Goal: Task Accomplishment & Management: Use online tool/utility

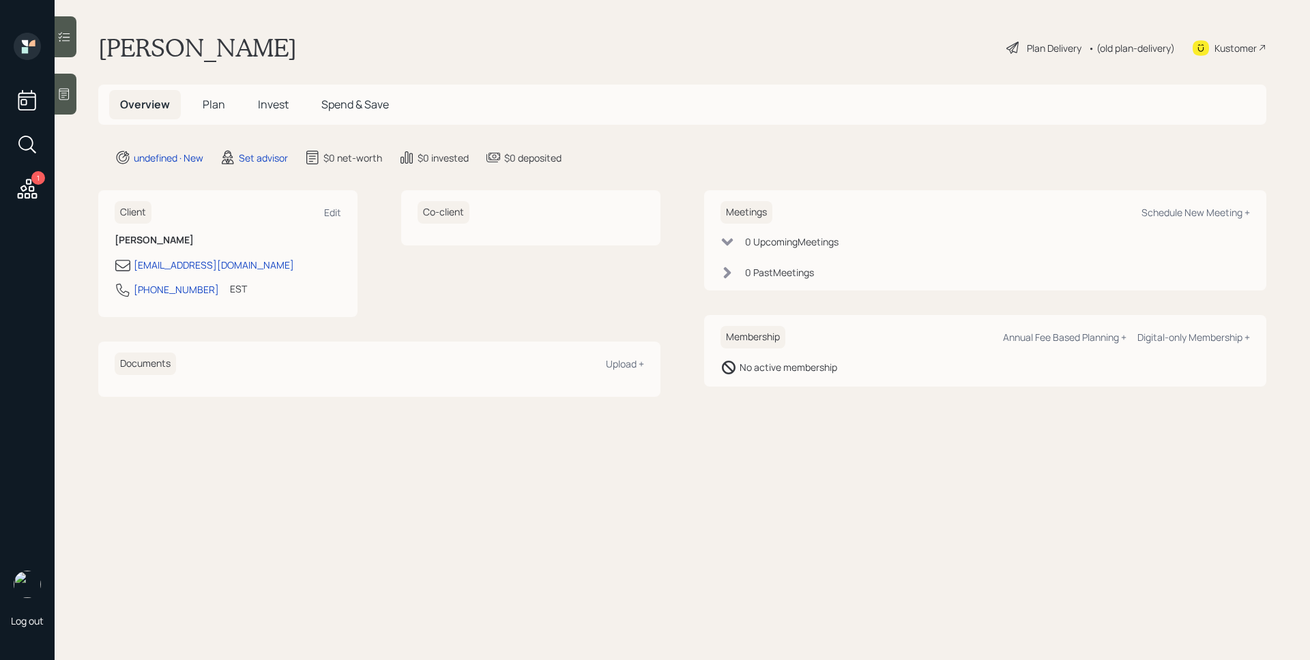
click at [61, 100] on icon at bounding box center [64, 94] width 14 height 14
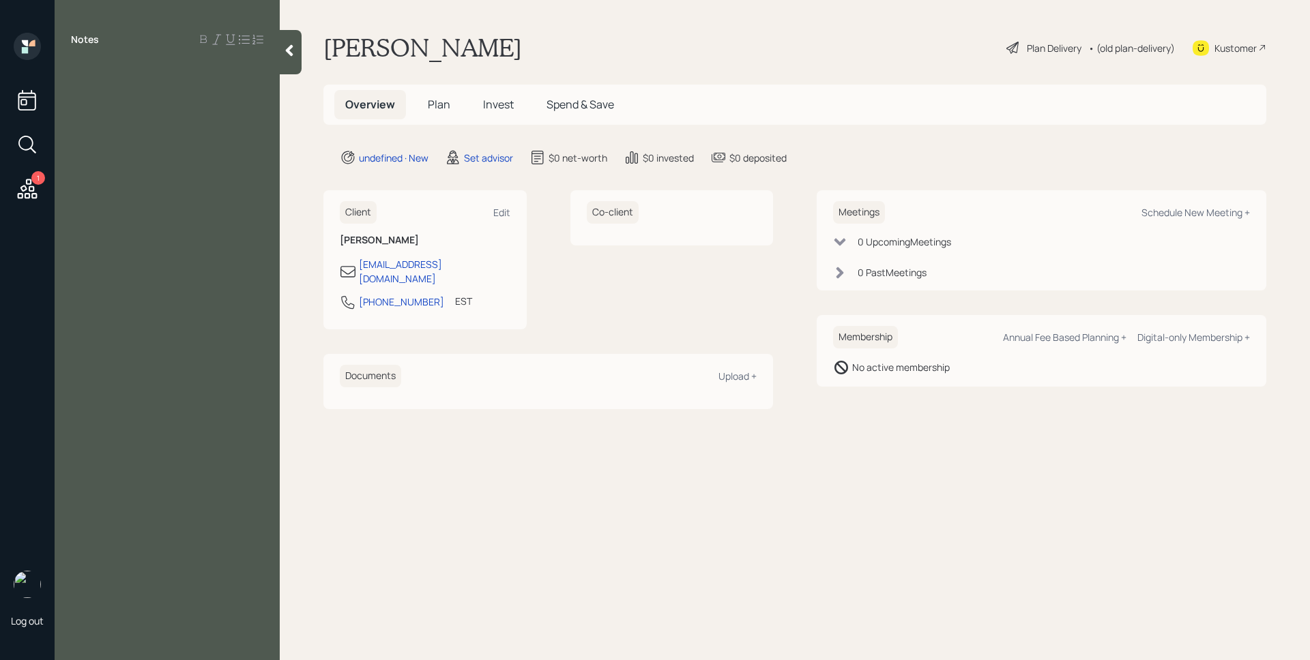
click at [164, 84] on div "Notes" at bounding box center [167, 338] width 225 height 611
click at [133, 75] on div at bounding box center [167, 70] width 192 height 15
click at [88, 87] on span "SHe is [DEMOGRAPHIC_DATA]" at bounding box center [148, 85] width 154 height 15
click at [175, 85] on div "She is [DEMOGRAPHIC_DATA]" at bounding box center [167, 85] width 192 height 15
